Goal: Find contact information: Find contact information

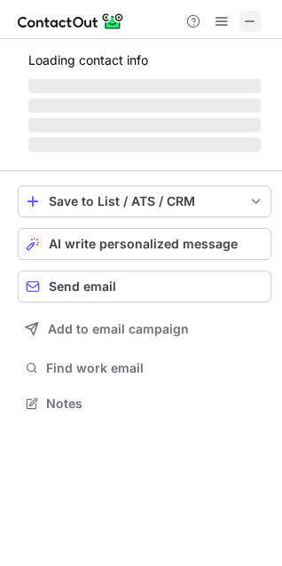
scroll to position [386, 282]
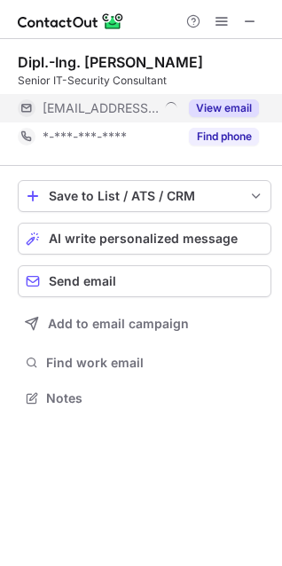
click at [209, 109] on button "View email" at bounding box center [224, 108] width 70 height 18
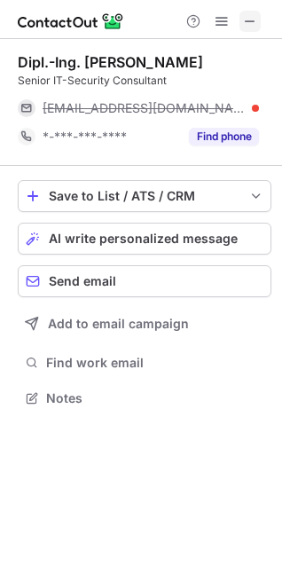
click at [248, 20] on span at bounding box center [250, 21] width 14 height 14
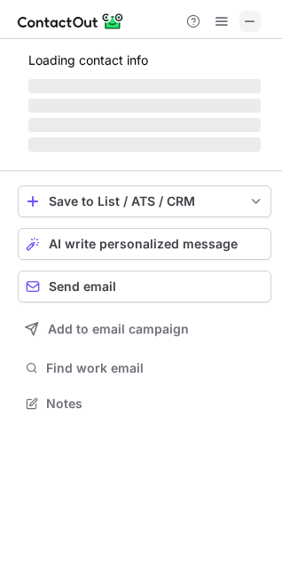
scroll to position [386, 282]
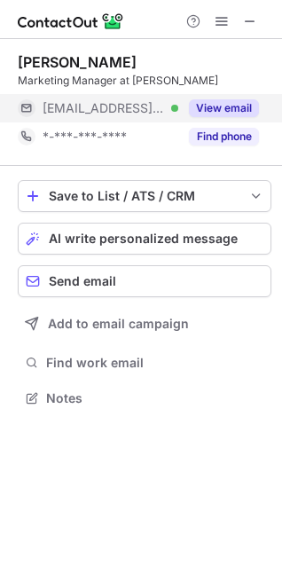
click at [216, 108] on button "View email" at bounding box center [224, 108] width 70 height 18
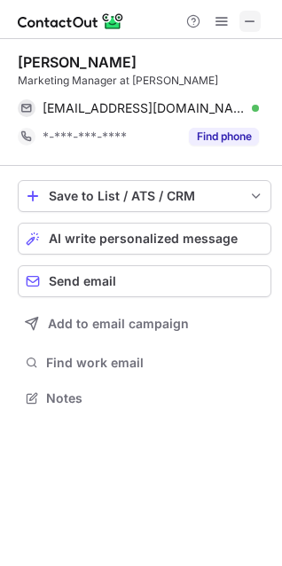
click at [244, 25] on span at bounding box center [250, 21] width 14 height 14
